Goal: Transaction & Acquisition: Purchase product/service

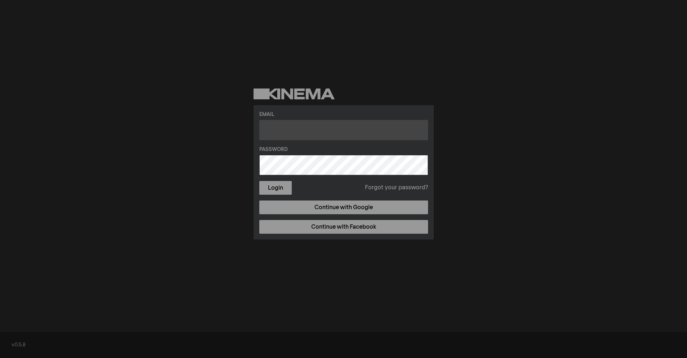
click at [312, 127] on input "text" at bounding box center [343, 130] width 169 height 20
type input "[EMAIL_ADDRESS][DOMAIN_NAME]"
click at [259, 181] on button "Login" at bounding box center [275, 188] width 32 height 14
click at [307, 120] on input "text" at bounding box center [343, 130] width 169 height 20
type input "rainhollow@comcast.net"
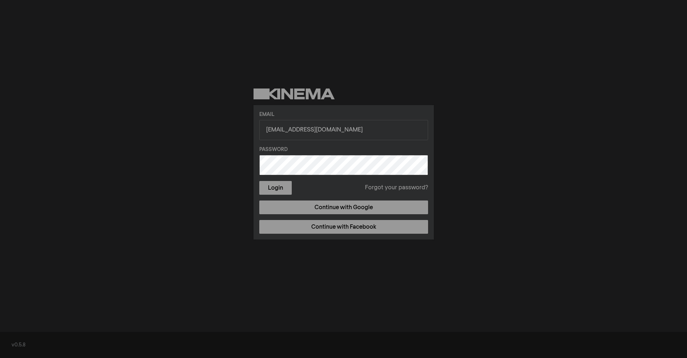
click at [259, 181] on button "Login" at bounding box center [275, 188] width 32 height 14
click at [307, 125] on input "text" at bounding box center [343, 130] width 169 height 20
type input "[EMAIL_ADDRESS][DOMAIN_NAME]"
click at [259, 181] on button "Login" at bounding box center [275, 188] width 32 height 14
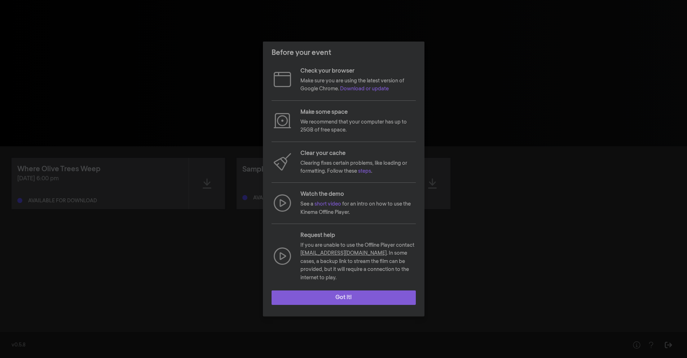
click at [361, 298] on button "Got it!" at bounding box center [344, 297] width 144 height 14
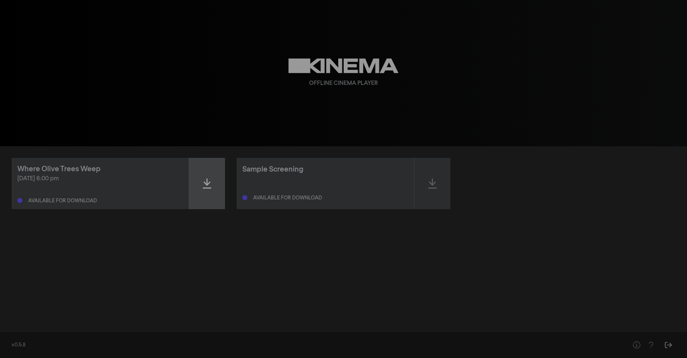
click at [217, 190] on div at bounding box center [207, 183] width 36 height 51
click at [210, 186] on icon at bounding box center [207, 183] width 9 height 12
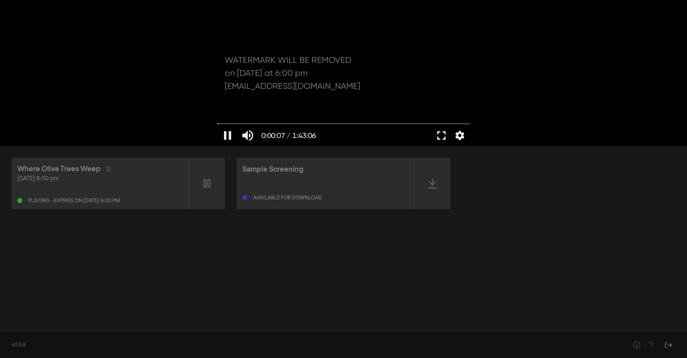
click at [318, 101] on div at bounding box center [344, 73] width 260 height 146
click at [310, 104] on div at bounding box center [344, 73] width 260 height 146
click at [437, 136] on button "fullscreen" at bounding box center [441, 135] width 20 height 22
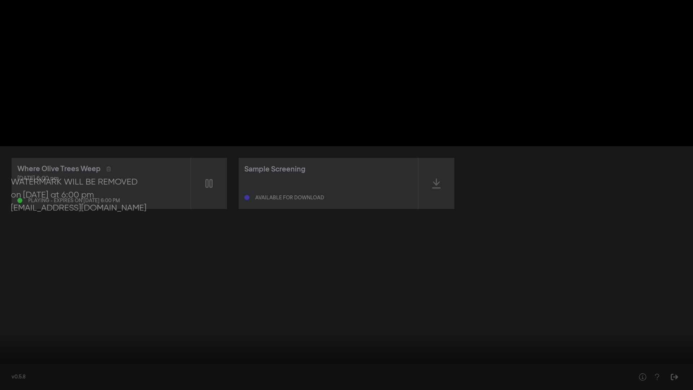
click at [218, 357] on input "Seek" at bounding box center [346, 367] width 685 height 4
click at [666, 357] on button "fullscreen_exit" at bounding box center [660, 379] width 20 height 22
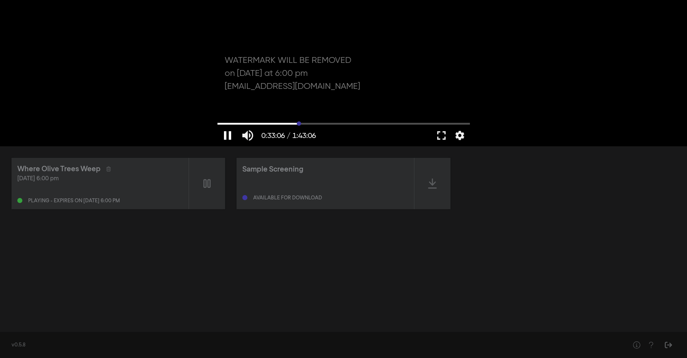
drag, startPoint x: 231, startPoint y: 133, endPoint x: 225, endPoint y: 123, distance: 11.6
click at [231, 133] on button "pause" at bounding box center [228, 135] width 20 height 22
drag, startPoint x: 225, startPoint y: 122, endPoint x: 217, endPoint y: 104, distance: 19.2
type input "0"
click at [218, 123] on input "Seek" at bounding box center [344, 124] width 253 height 4
